Goal: Information Seeking & Learning: Learn about a topic

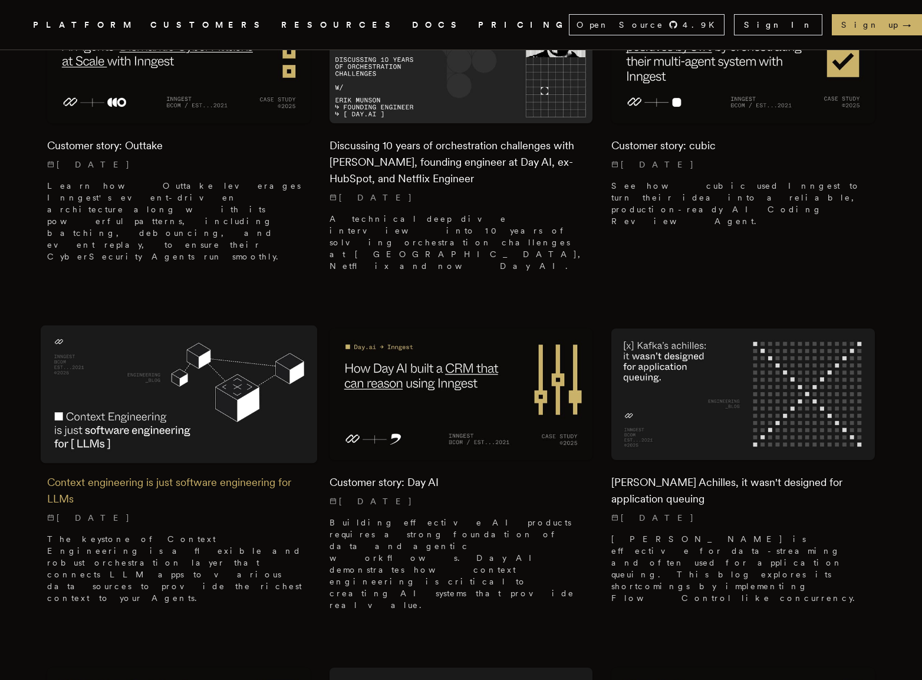
scroll to position [1286, 0]
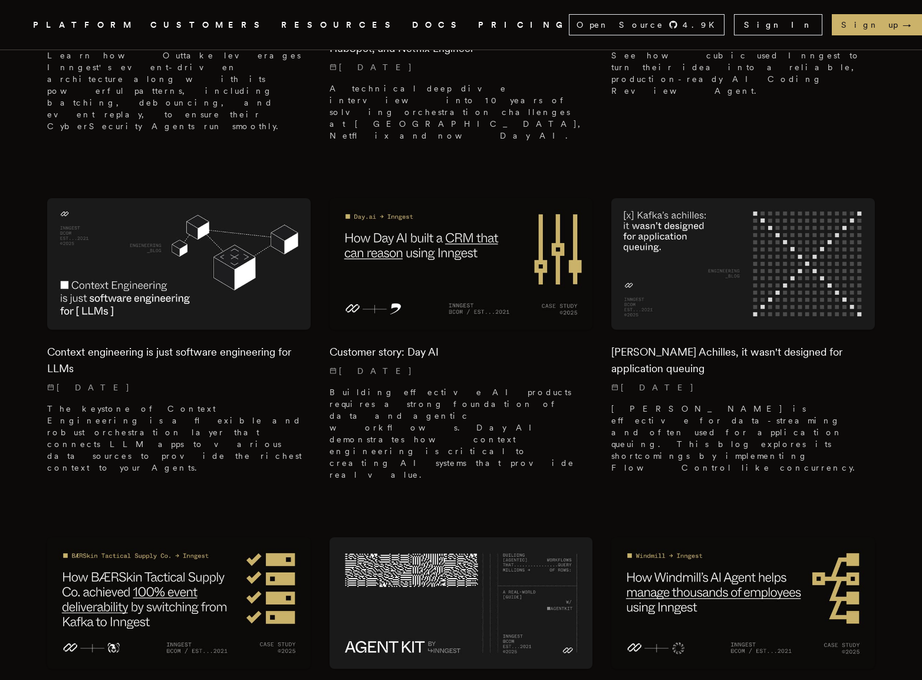
click at [196, 31] on link "CUSTOMERS" at bounding box center [208, 25] width 117 height 15
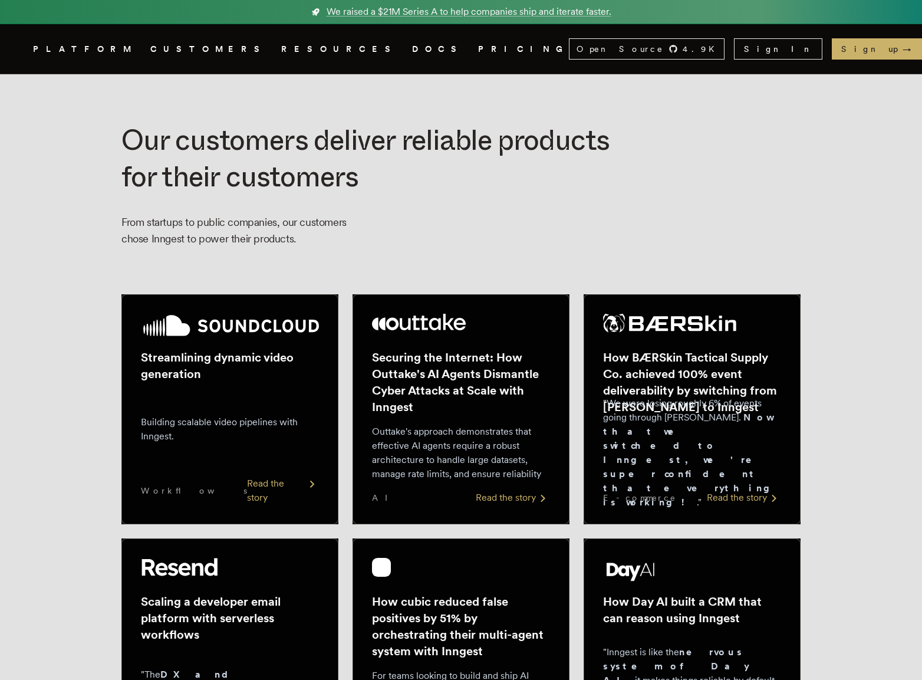
click at [412, 54] on link "DOCS" at bounding box center [438, 49] width 52 height 15
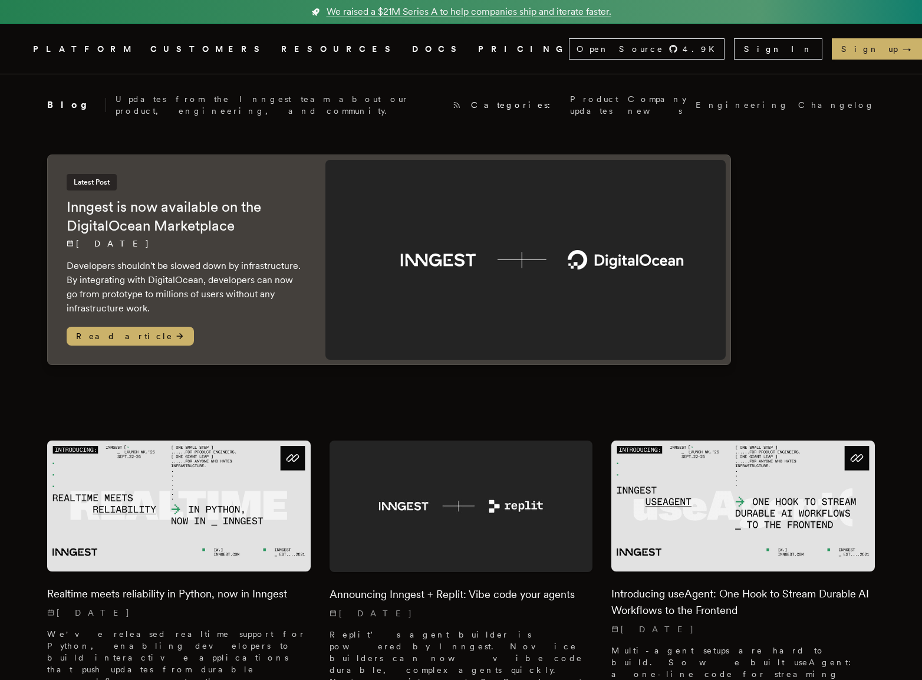
scroll to position [1285, 0]
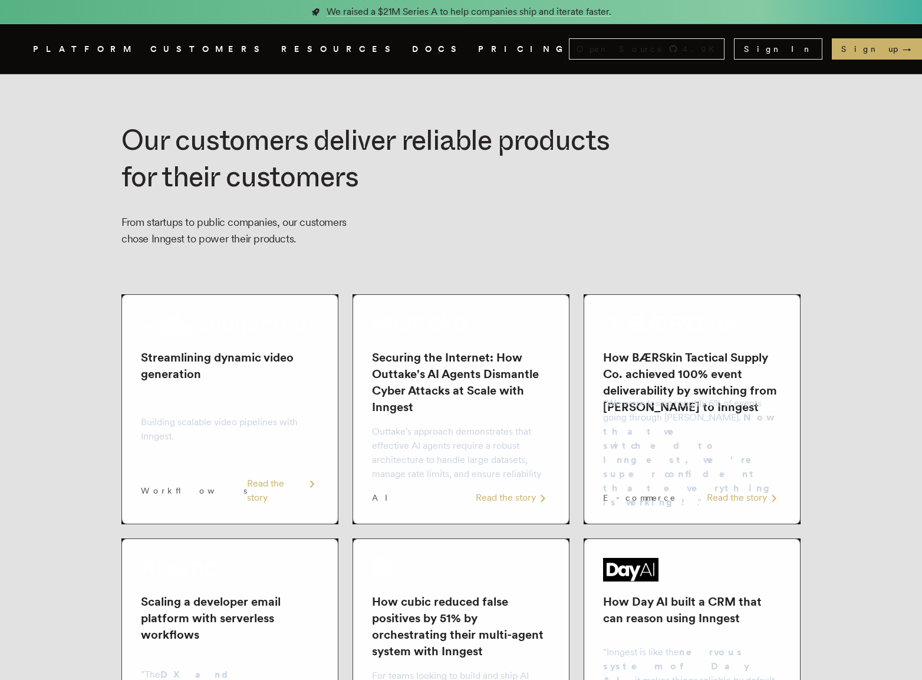
click at [412, 50] on link "DOCS" at bounding box center [438, 49] width 52 height 15
click at [185, 372] on h2 "Streamlining dynamic video generation" at bounding box center [230, 365] width 178 height 33
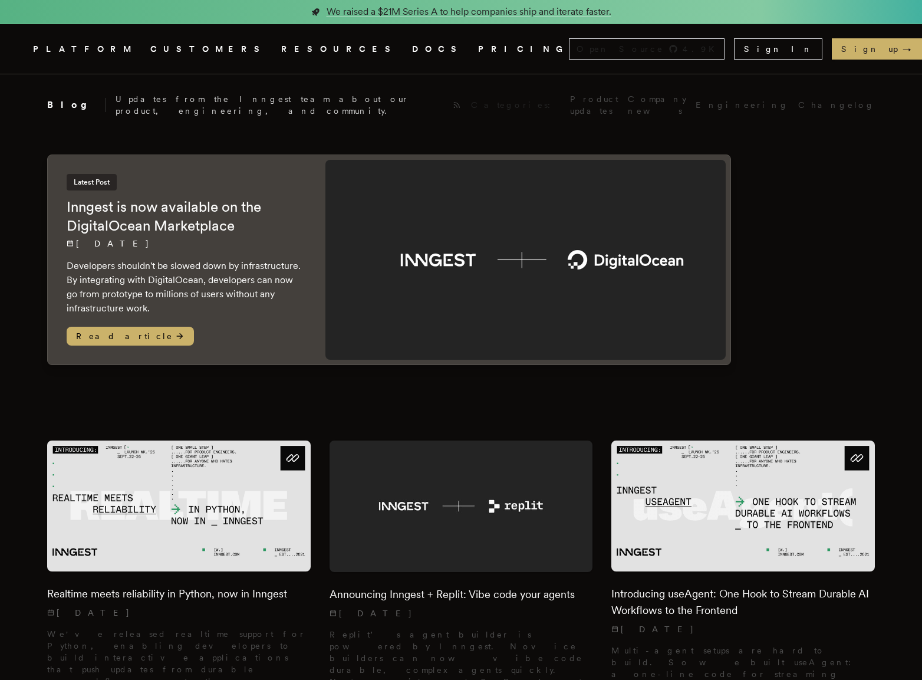
scroll to position [1285, 0]
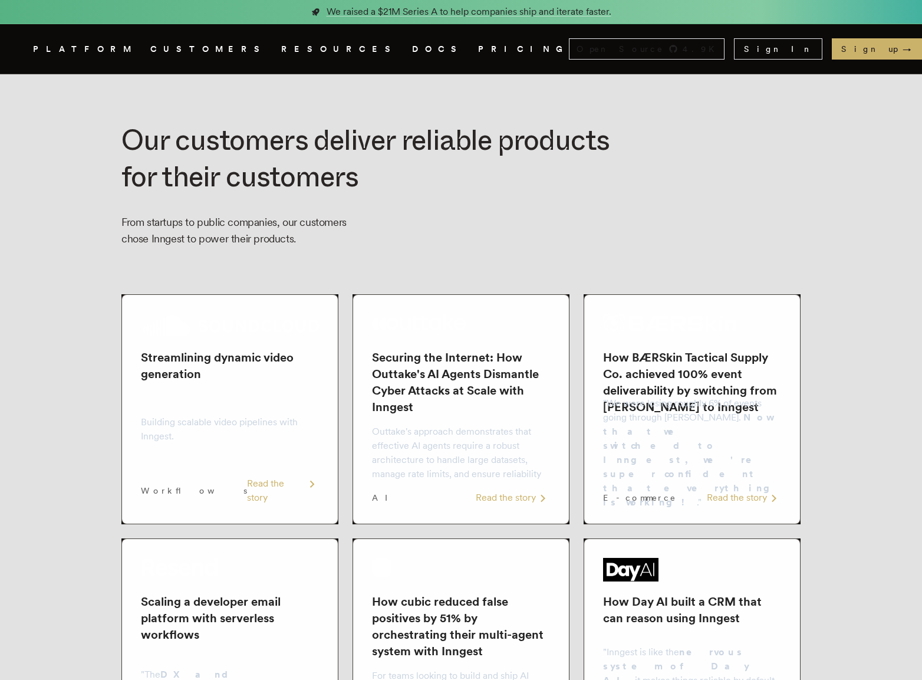
click at [412, 46] on link "DOCS" at bounding box center [438, 49] width 52 height 15
click at [257, 390] on div "Streamlining dynamic video generation Building scalable video pipelines with In…" at bounding box center [230, 409] width 178 height 191
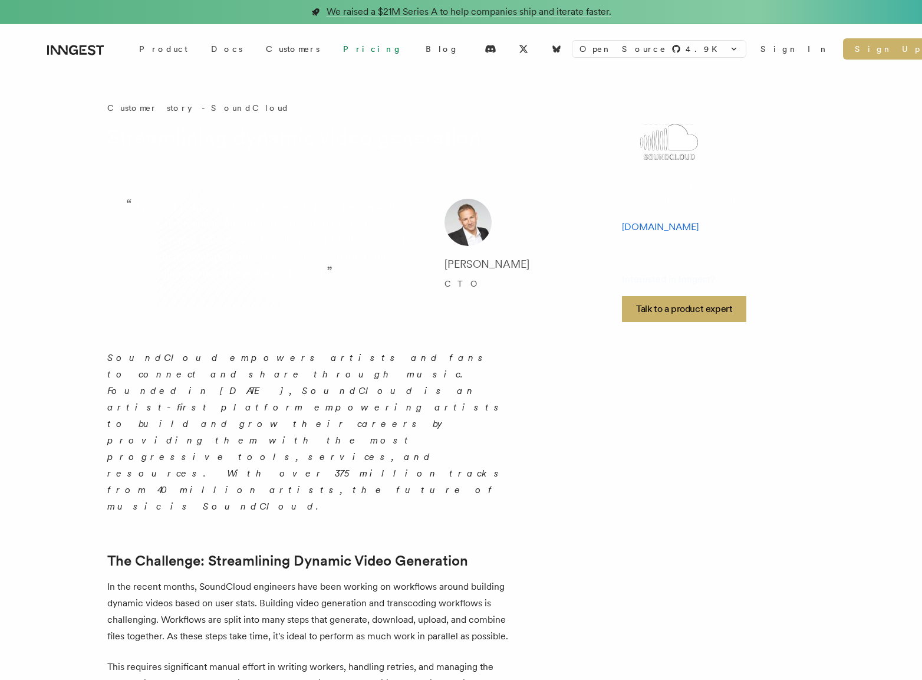
click at [331, 50] on link "Pricing" at bounding box center [372, 48] width 83 height 21
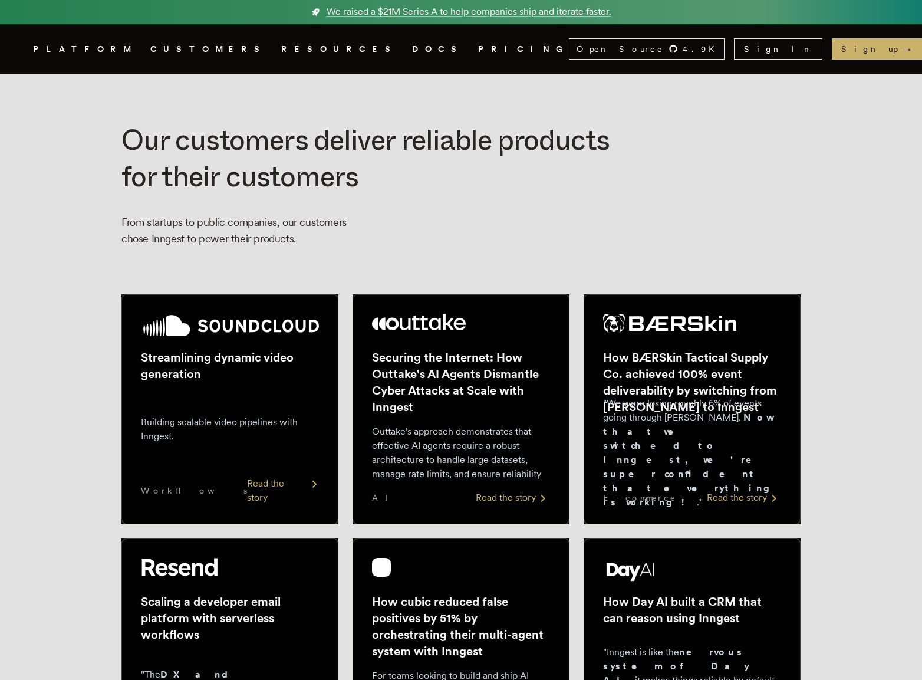
click at [219, 387] on div "Streamlining dynamic video generation Building scalable video pipelines with In…" at bounding box center [230, 409] width 178 height 191
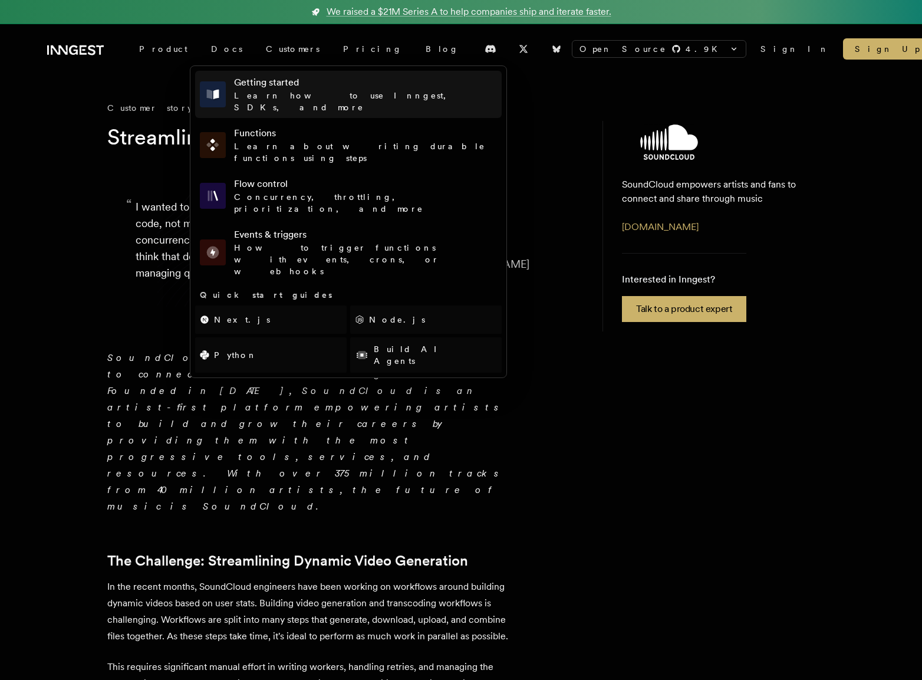
click at [234, 87] on h4 "Getting started" at bounding box center [365, 82] width 263 height 14
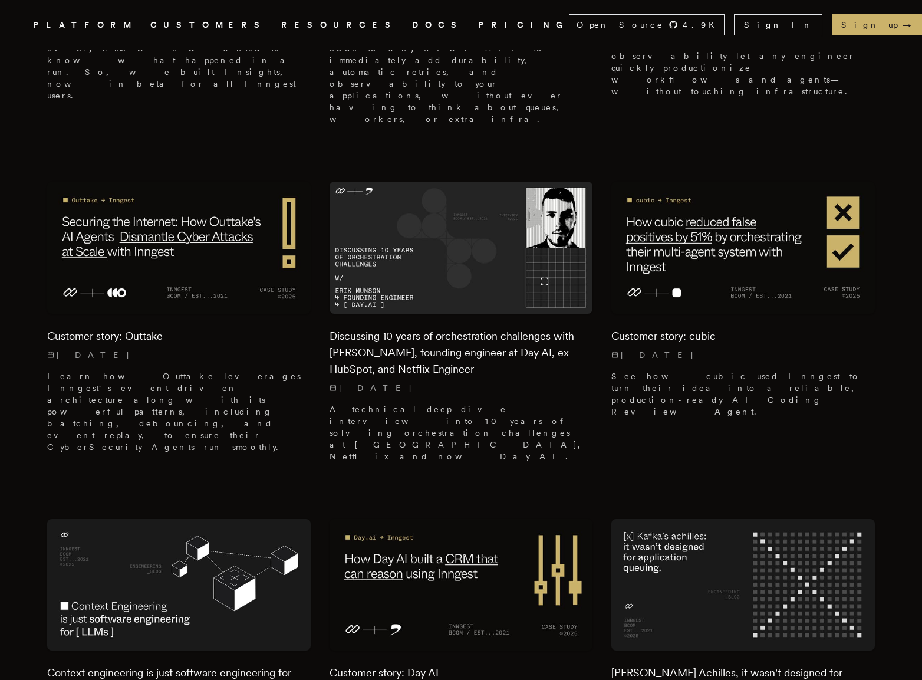
scroll to position [1013, 0]
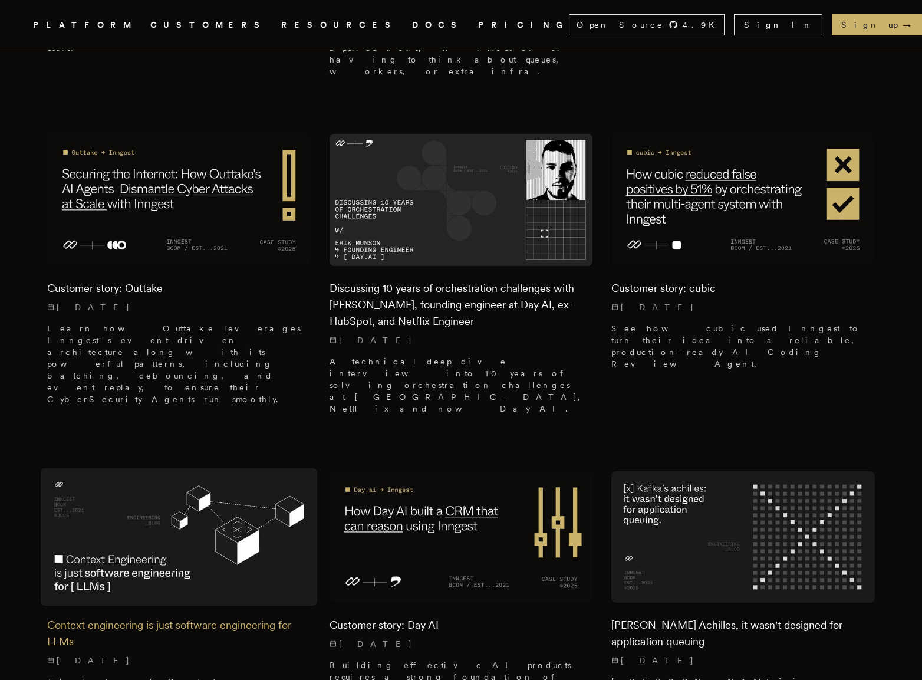
click at [158, 468] on img at bounding box center [179, 537] width 277 height 138
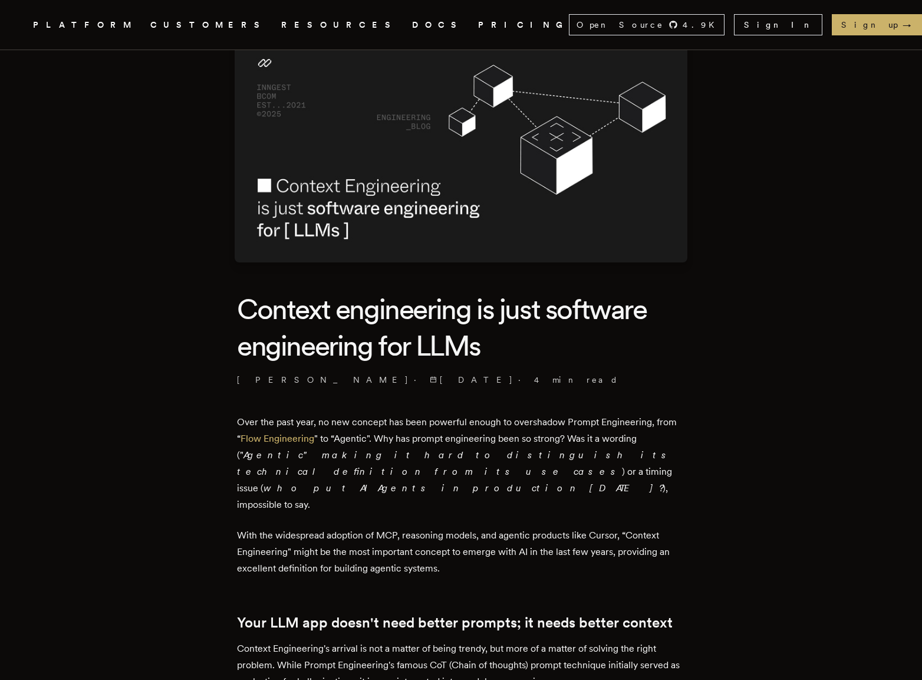
scroll to position [188, 0]
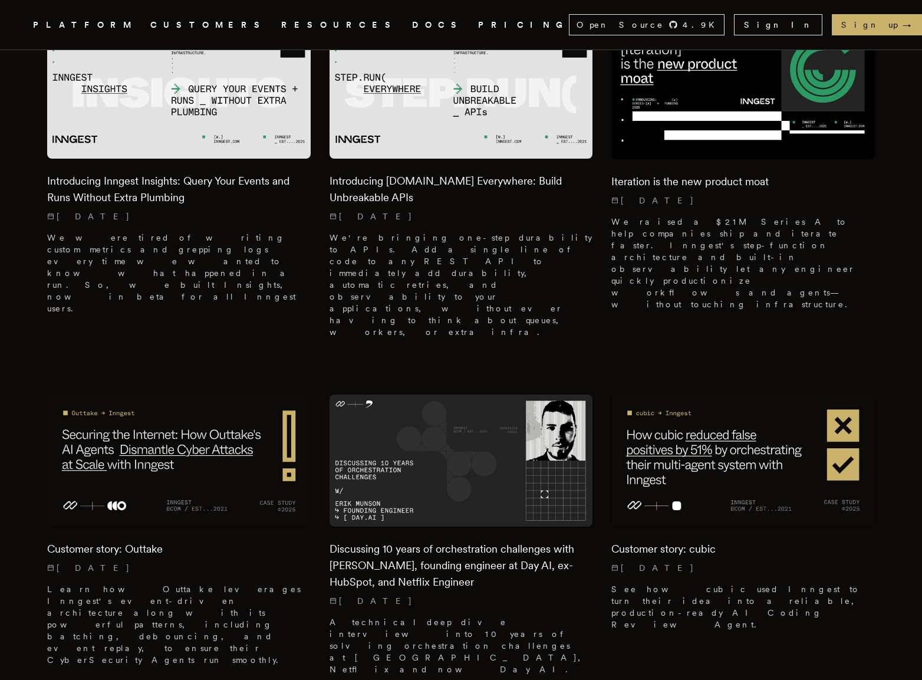
scroll to position [750, 0]
